Goal: Task Accomplishment & Management: Manage account settings

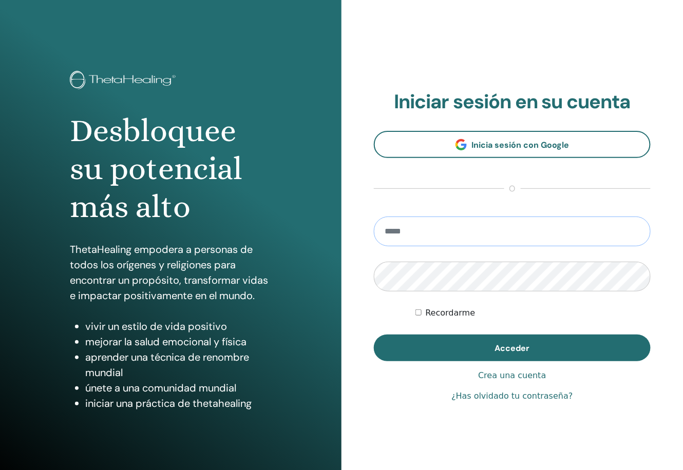
type input "**********"
click at [457, 310] on label "Recordarme" at bounding box center [451, 313] width 50 height 12
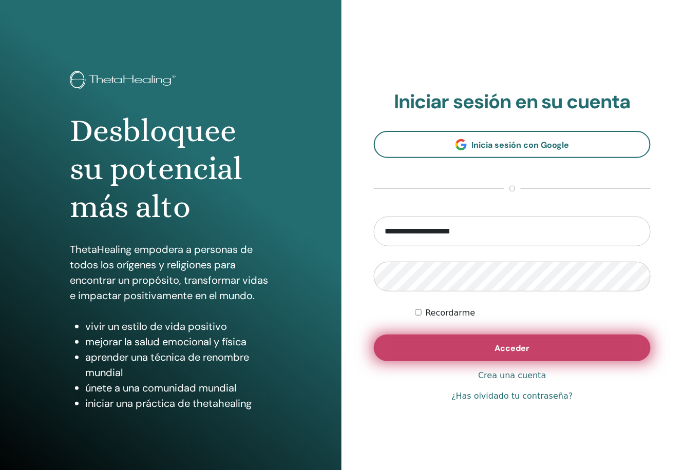
click at [484, 338] on button "Acceder" at bounding box center [512, 348] width 277 height 27
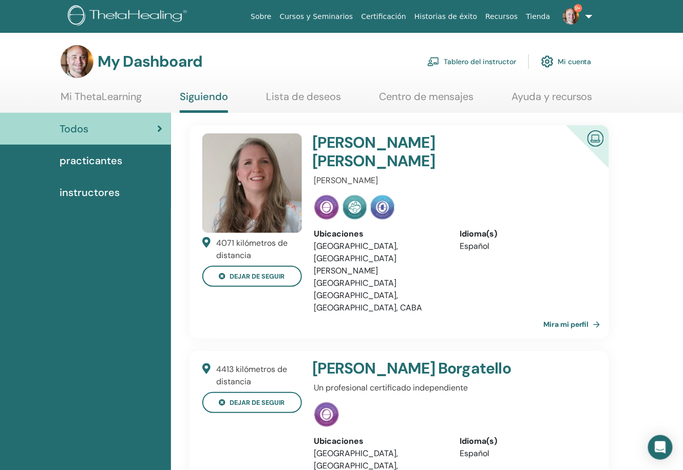
click at [114, 160] on span "practicantes" at bounding box center [91, 160] width 63 height 15
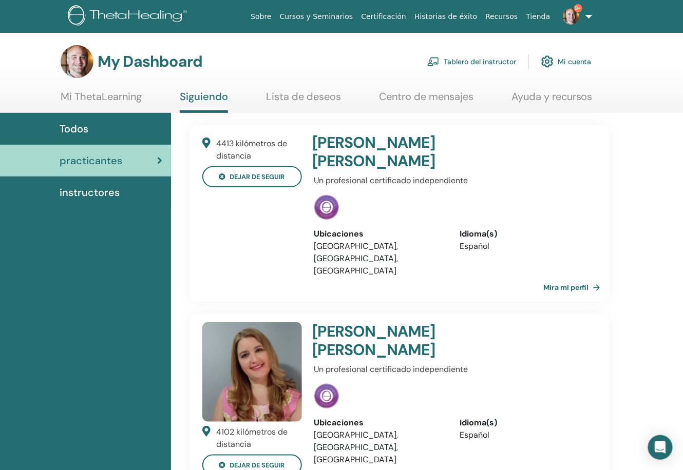
click at [104, 197] on span "instructores" at bounding box center [90, 192] width 60 height 15
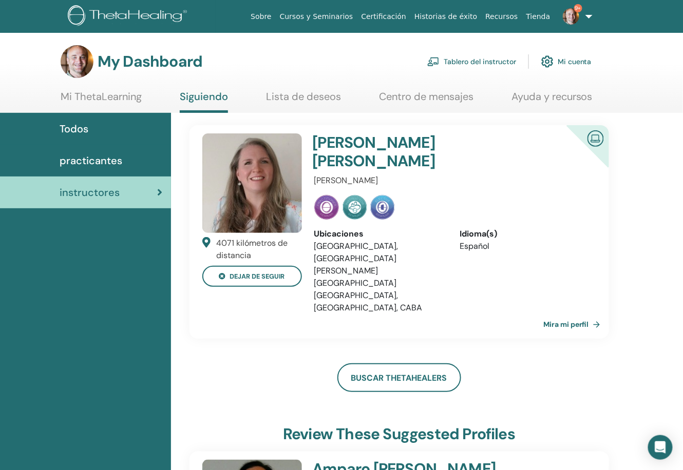
click at [465, 102] on link "Centro de mensajes" at bounding box center [426, 100] width 94 height 20
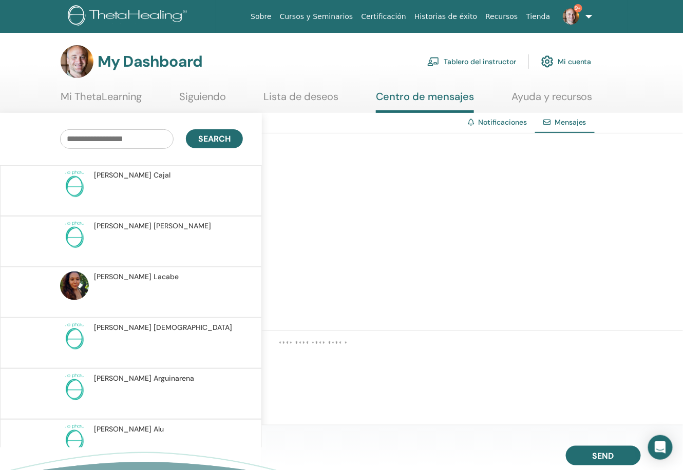
click at [477, 63] on link "Tablero del instructor" at bounding box center [471, 61] width 89 height 23
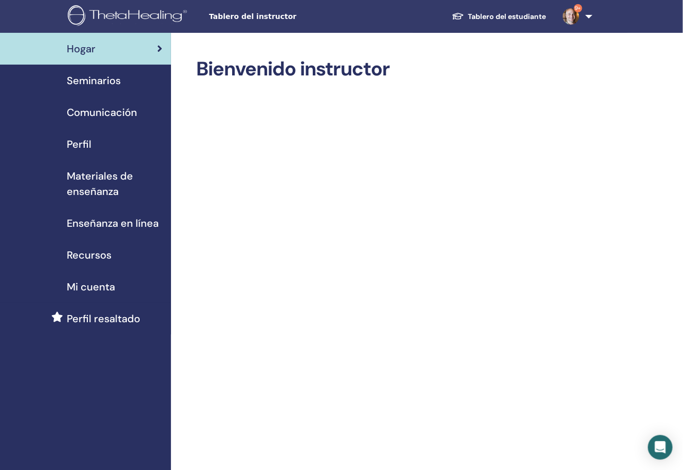
click at [93, 81] on span "Seminarios" at bounding box center [94, 80] width 54 height 15
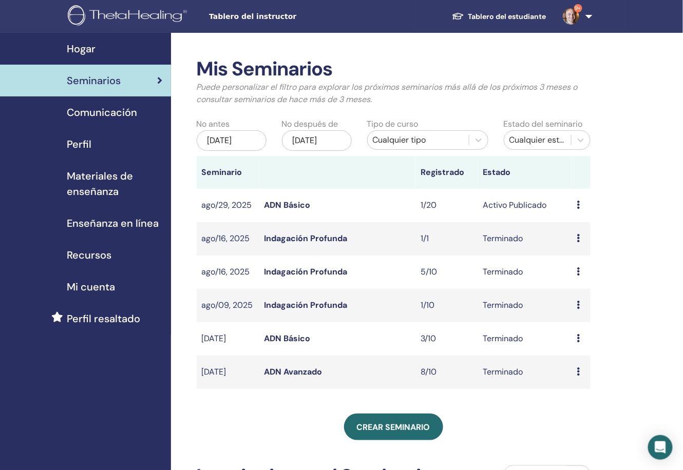
click at [277, 210] on link "ADN Básico" at bounding box center [287, 205] width 46 height 11
click at [299, 210] on link "ADN Básico" at bounding box center [287, 205] width 46 height 11
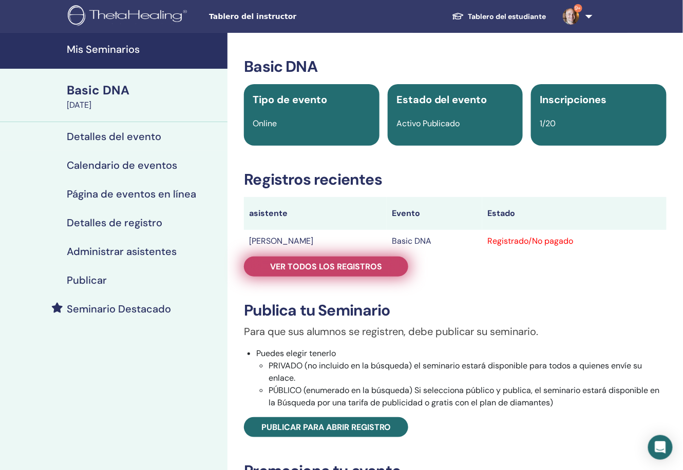
click at [327, 264] on span "Ver todos los registros" at bounding box center [326, 266] width 112 height 11
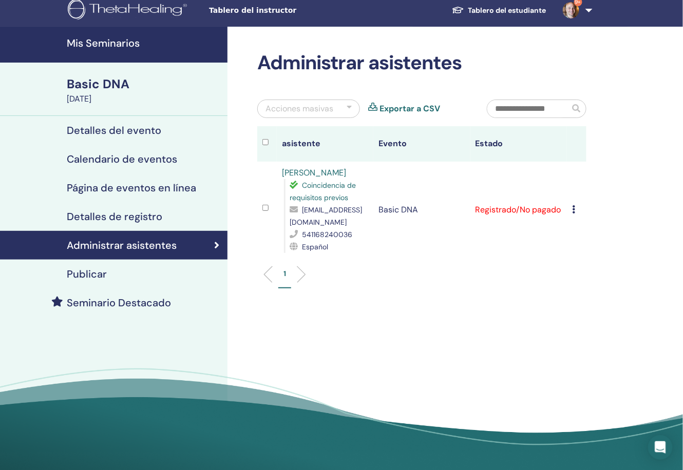
scroll to position [14, 0]
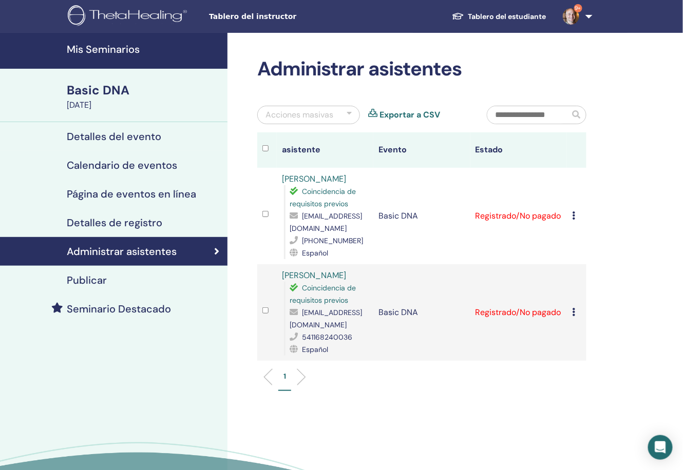
scroll to position [14, 0]
